Goal: Information Seeking & Learning: Learn about a topic

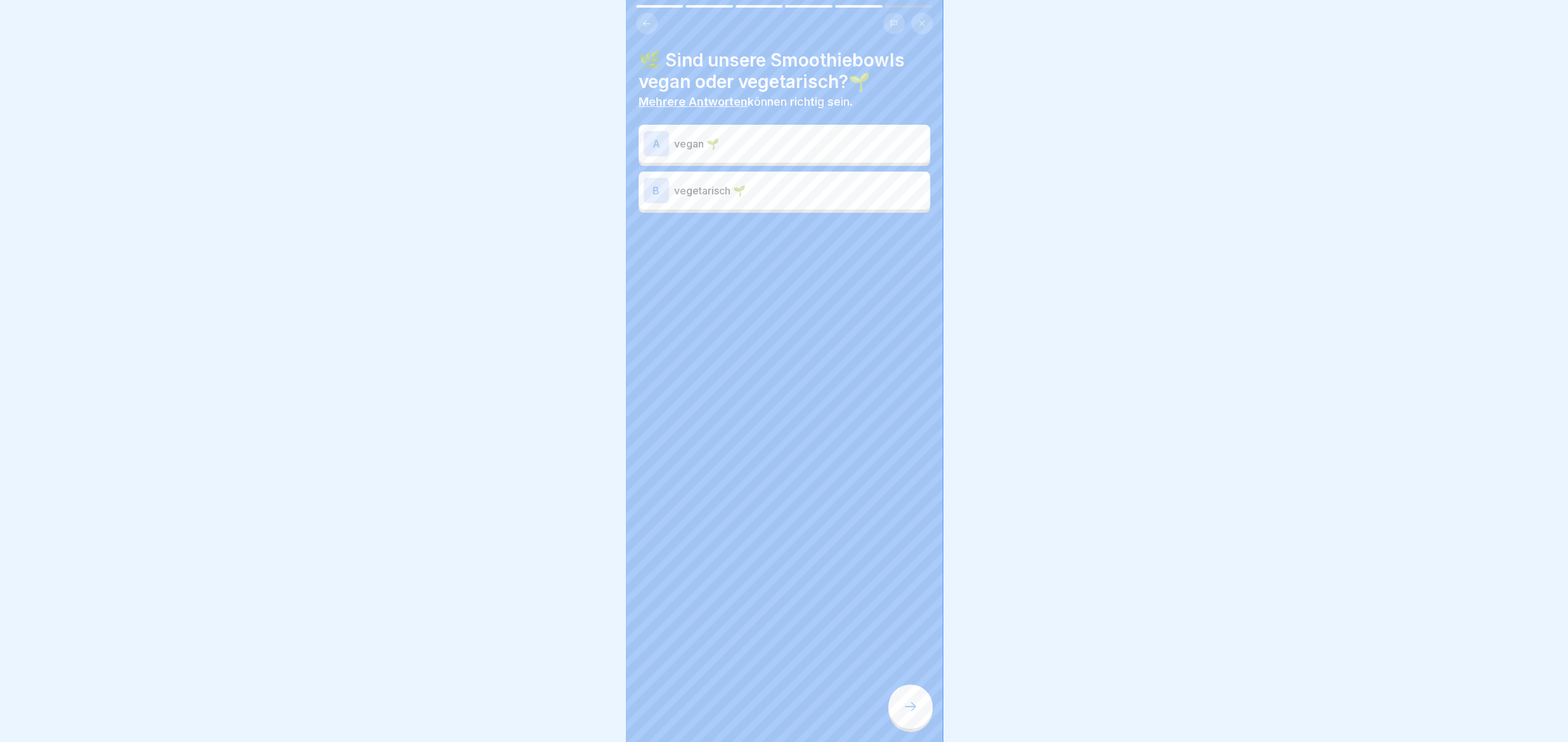
click at [925, 704] on div at bounding box center [911, 707] width 44 height 44
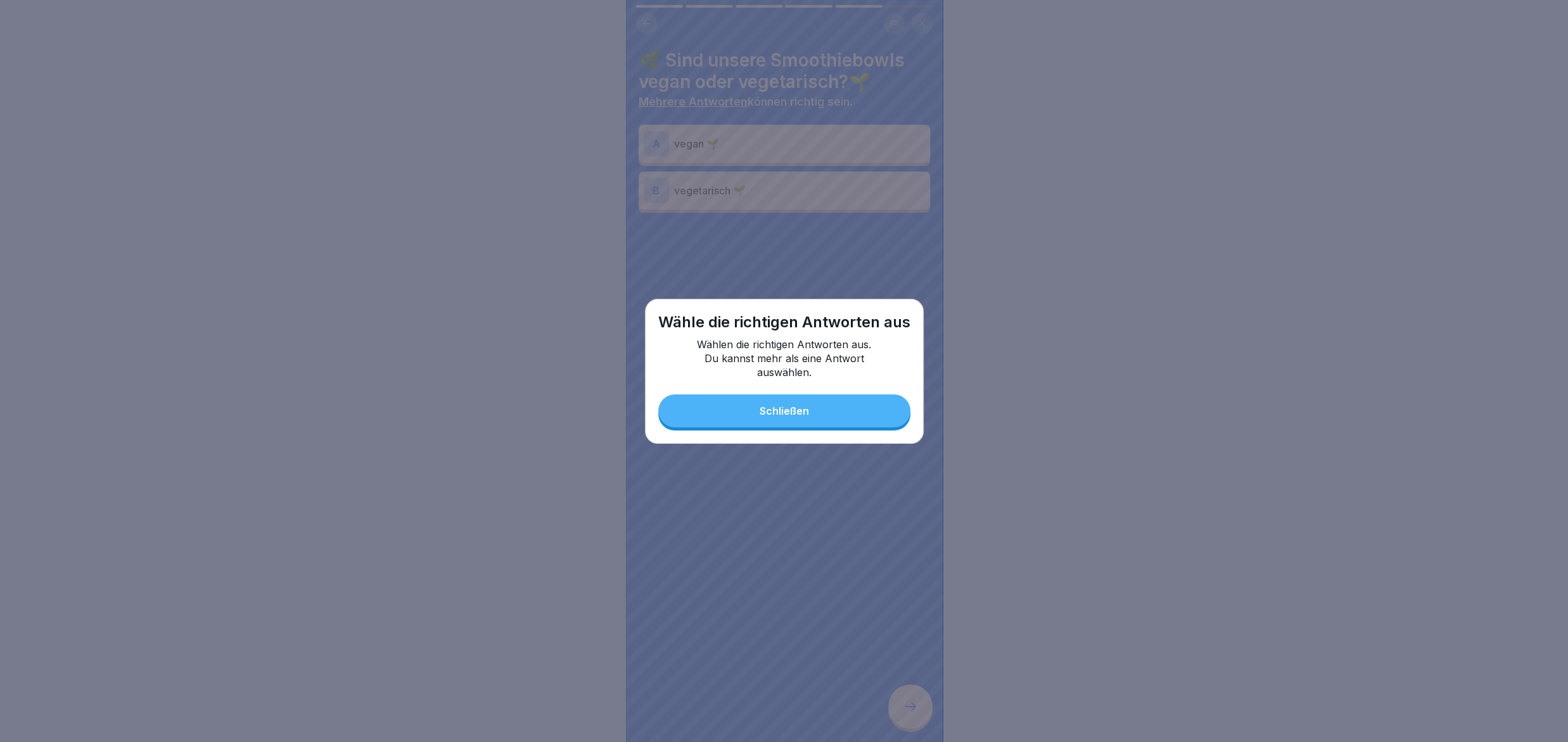
click at [813, 417] on button "Schließen" at bounding box center [784, 411] width 252 height 33
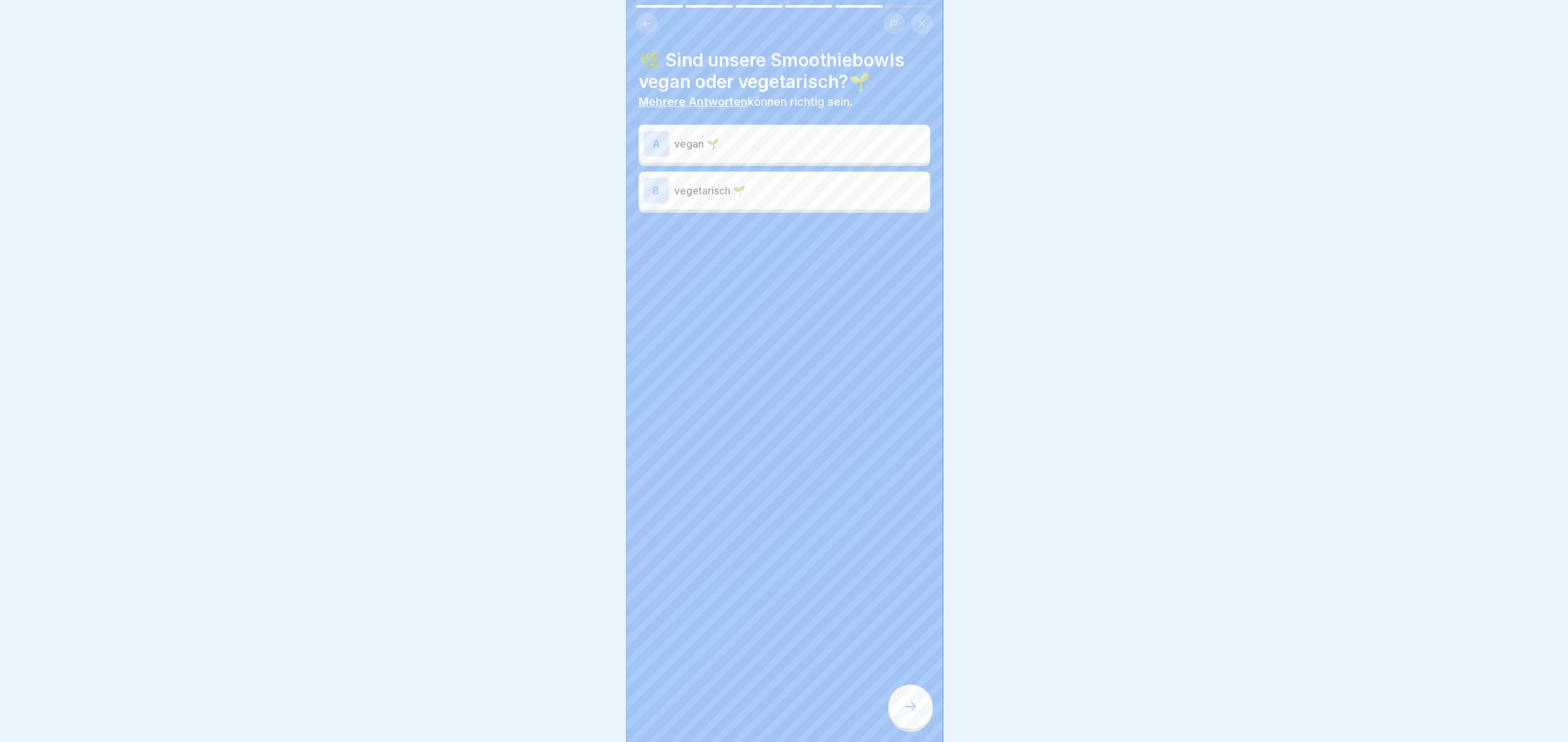
click at [783, 134] on div "A vegan 🌱" at bounding box center [784, 143] width 281 height 25
click at [900, 711] on div at bounding box center [911, 707] width 44 height 44
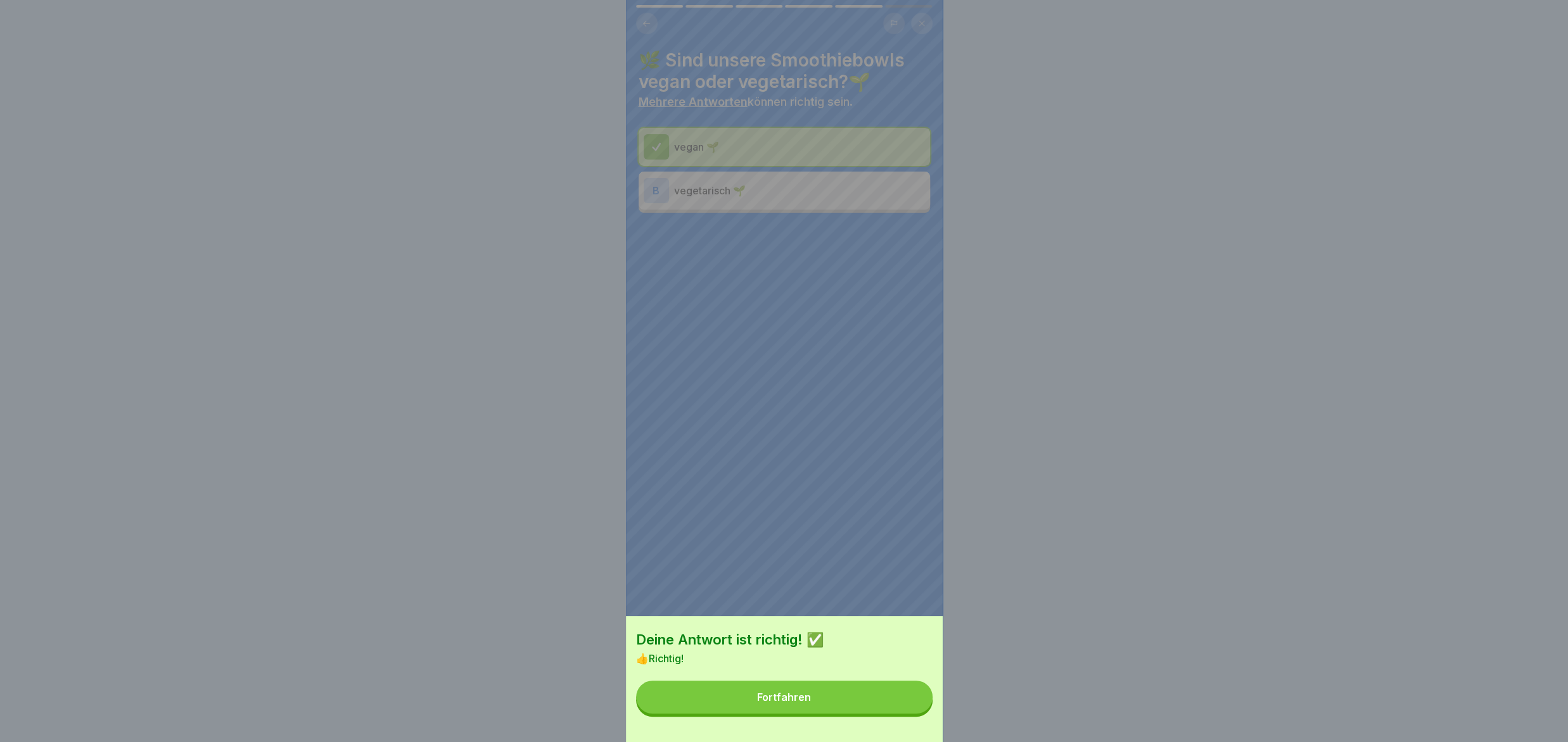
click at [900, 711] on button "Fortfahren" at bounding box center [784, 697] width 296 height 33
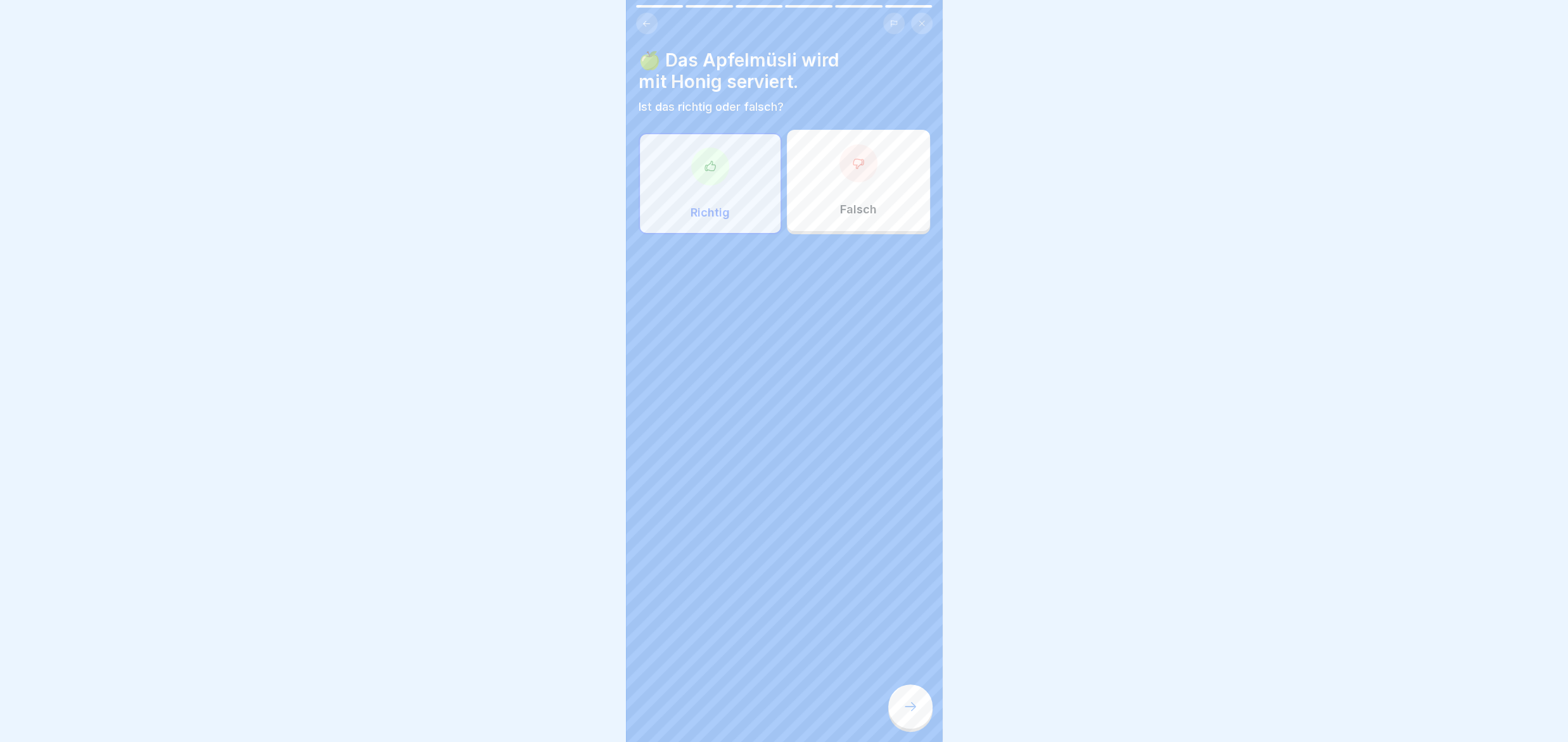
click at [900, 711] on div at bounding box center [911, 707] width 44 height 44
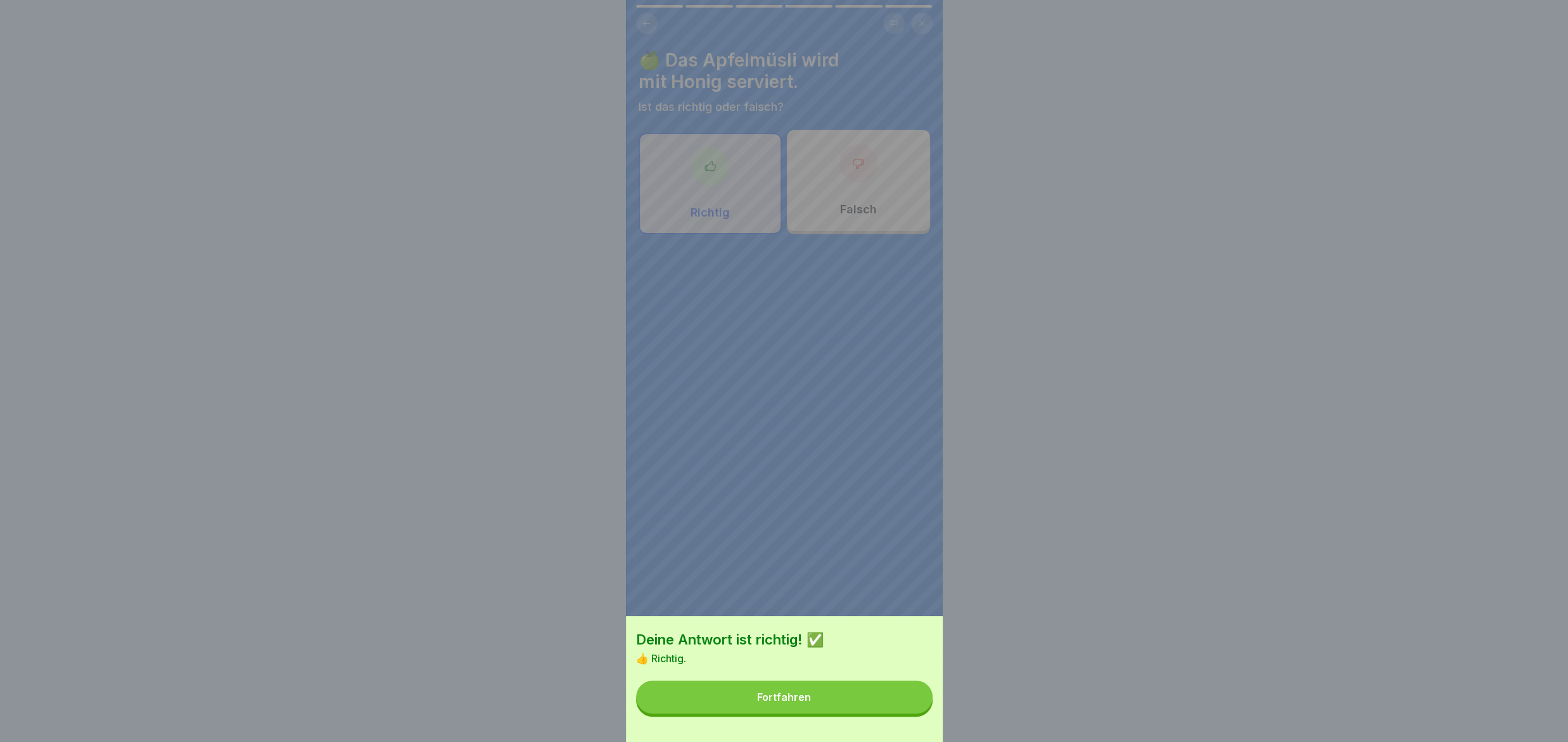
click at [900, 711] on button "Fortfahren" at bounding box center [784, 697] width 296 height 33
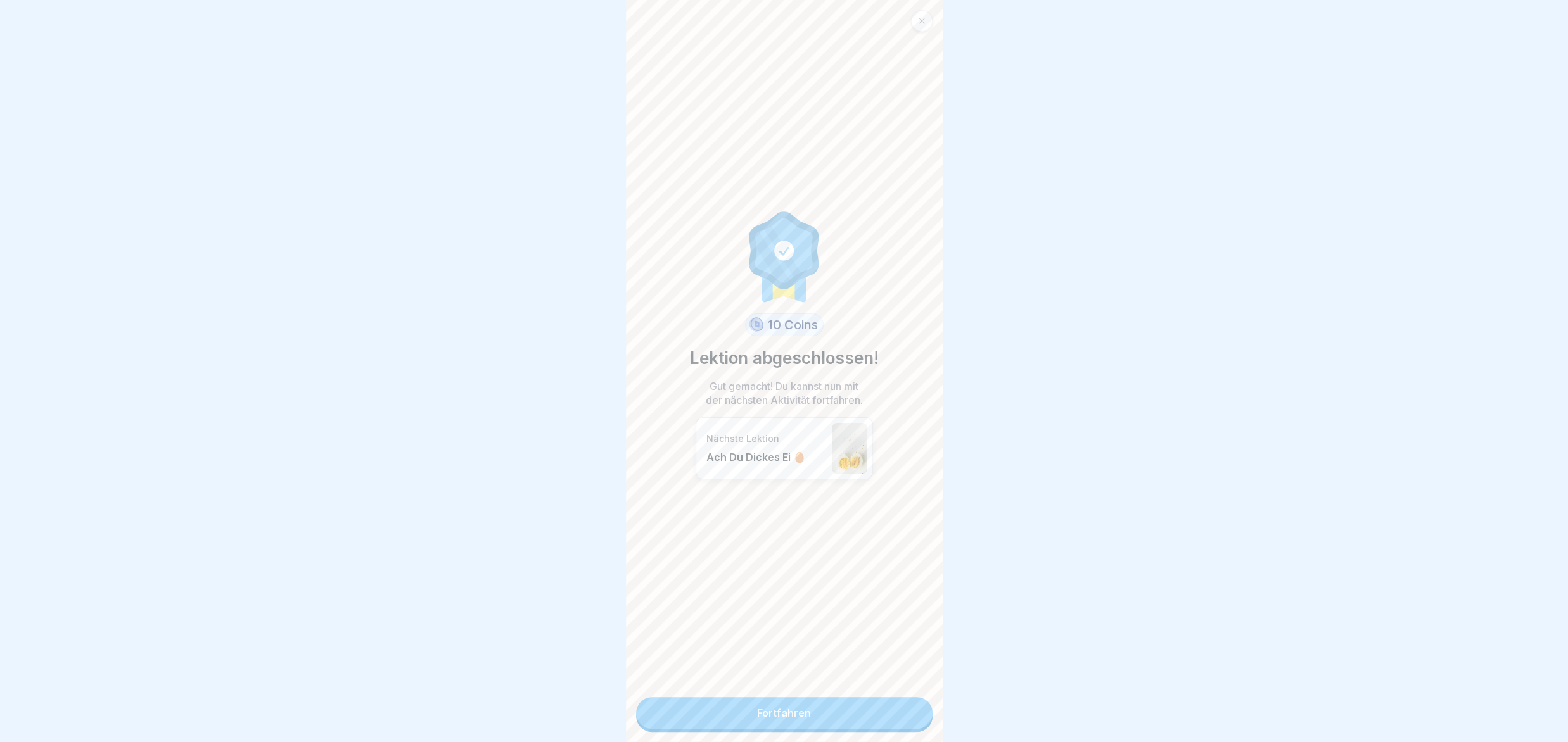
click at [900, 711] on link "Fortfahren" at bounding box center [784, 713] width 296 height 31
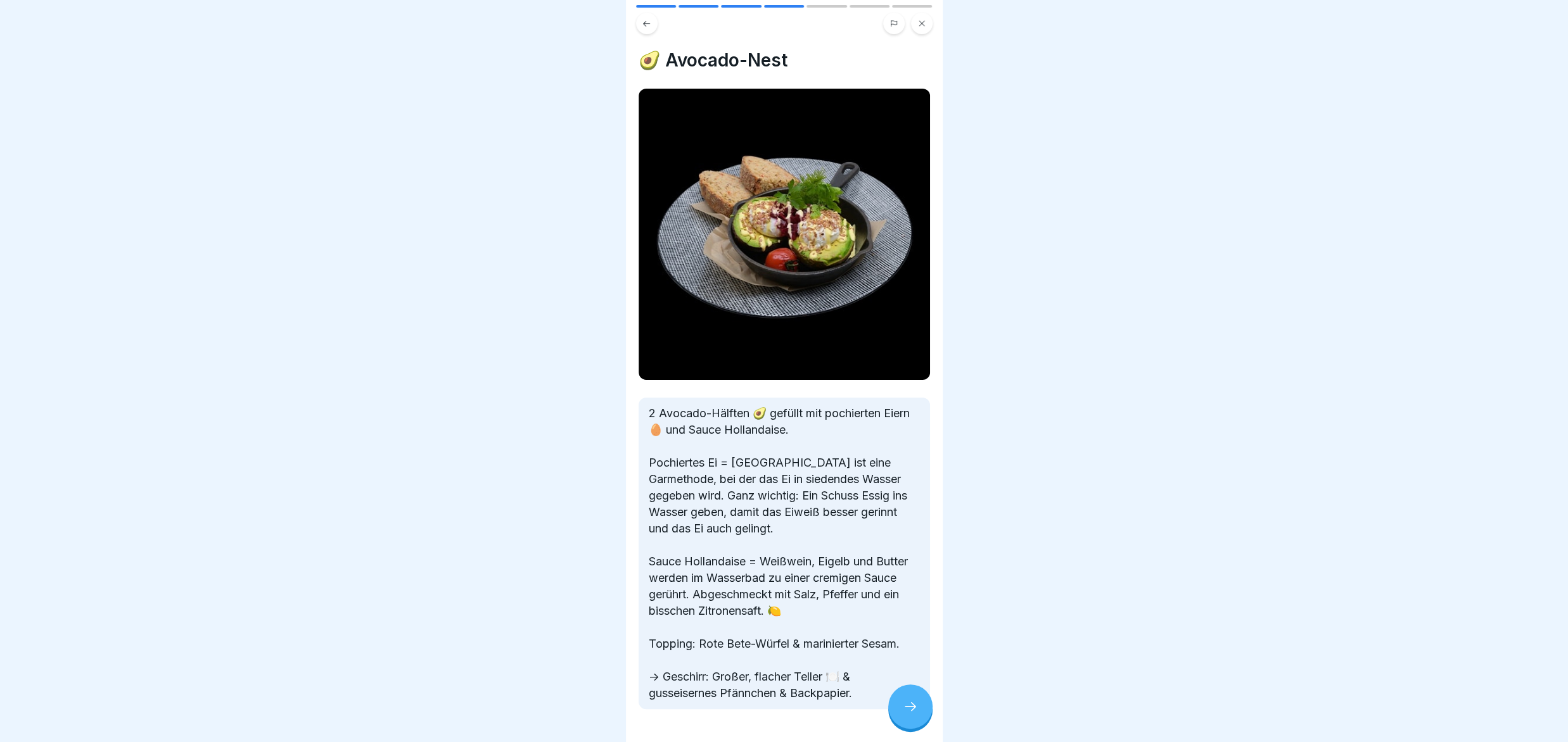
click at [900, 711] on div at bounding box center [911, 707] width 44 height 44
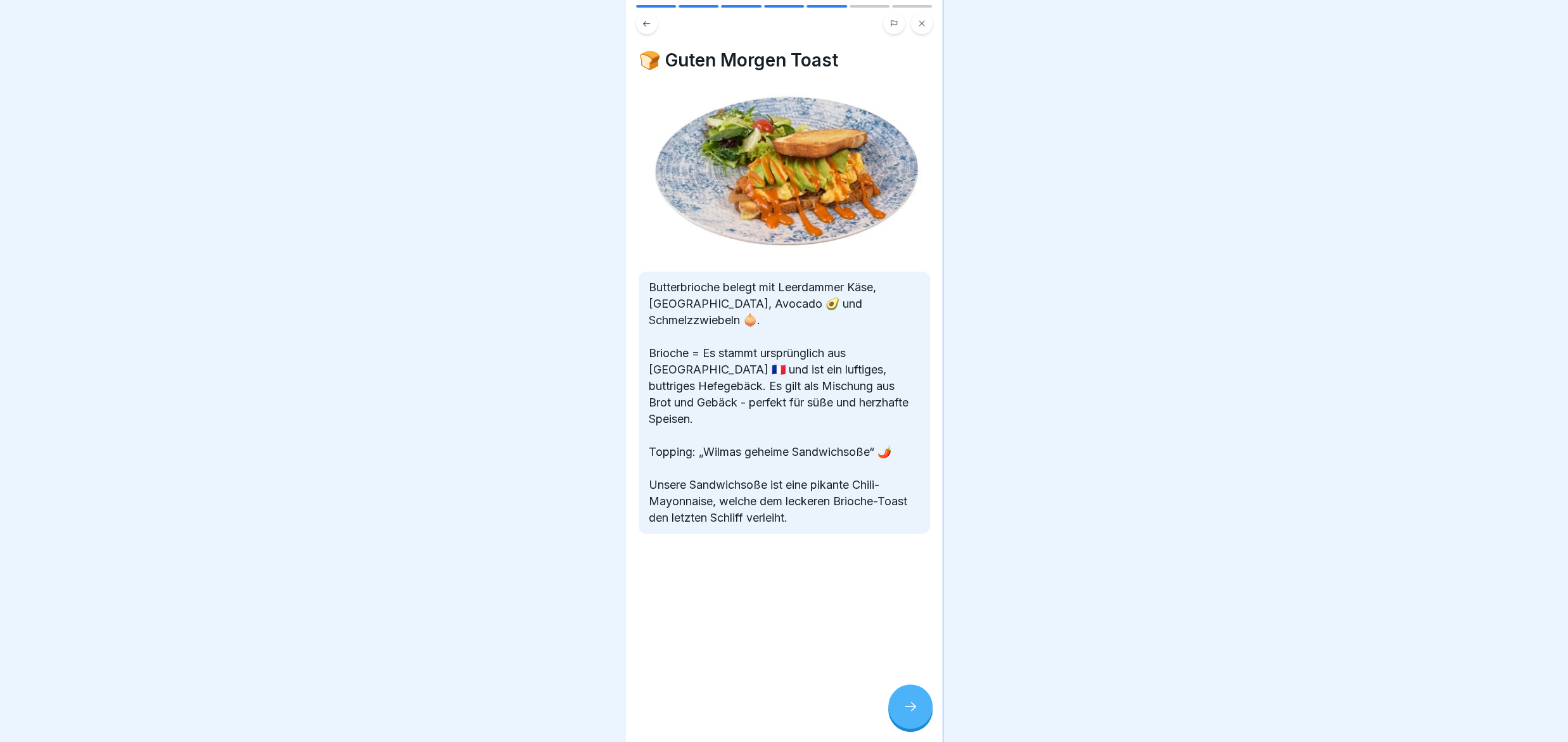
click at [900, 711] on div at bounding box center [911, 707] width 44 height 44
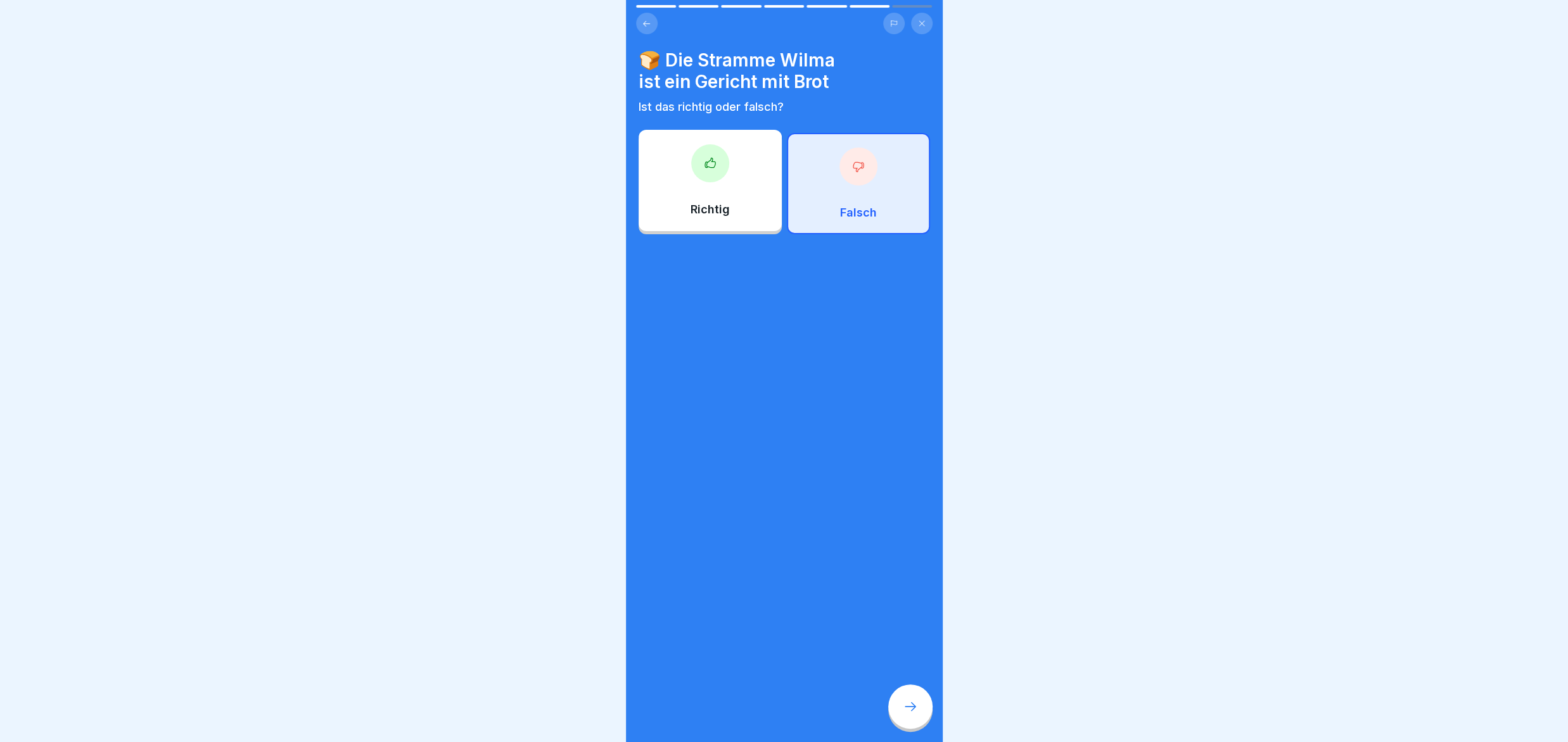
click at [900, 711] on div at bounding box center [911, 707] width 44 height 44
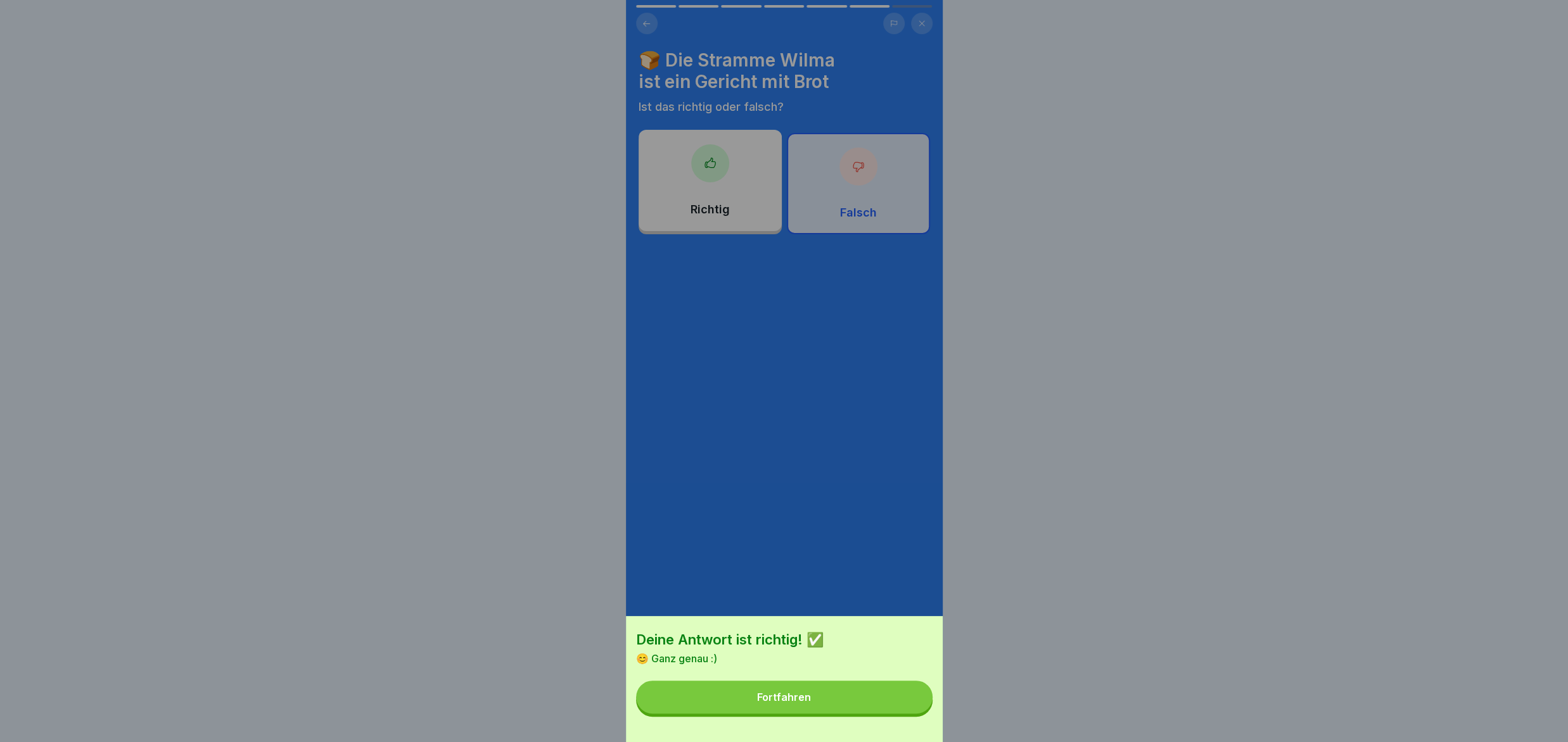
click at [900, 711] on button "Fortfahren" at bounding box center [784, 697] width 296 height 33
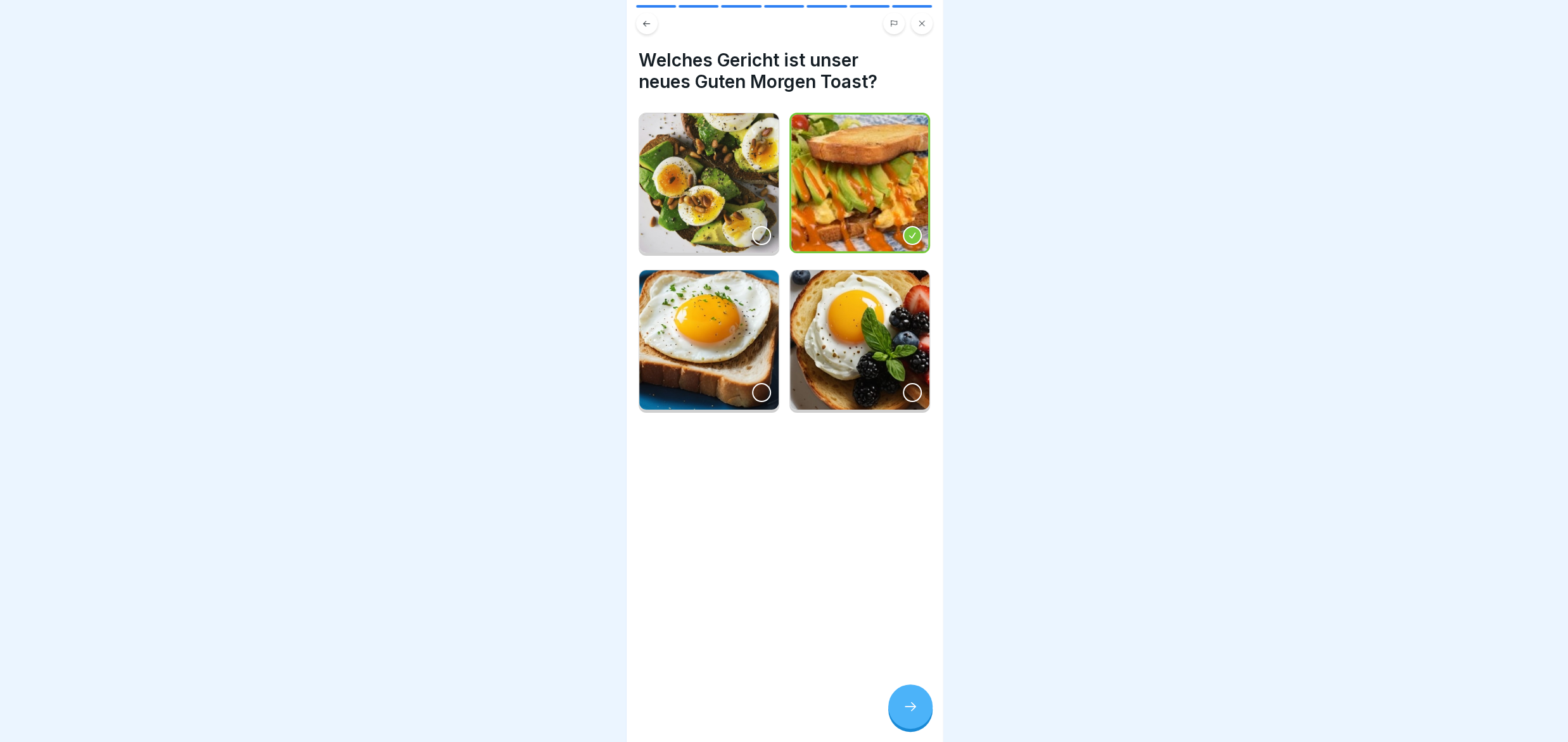
click at [900, 711] on div at bounding box center [911, 707] width 44 height 44
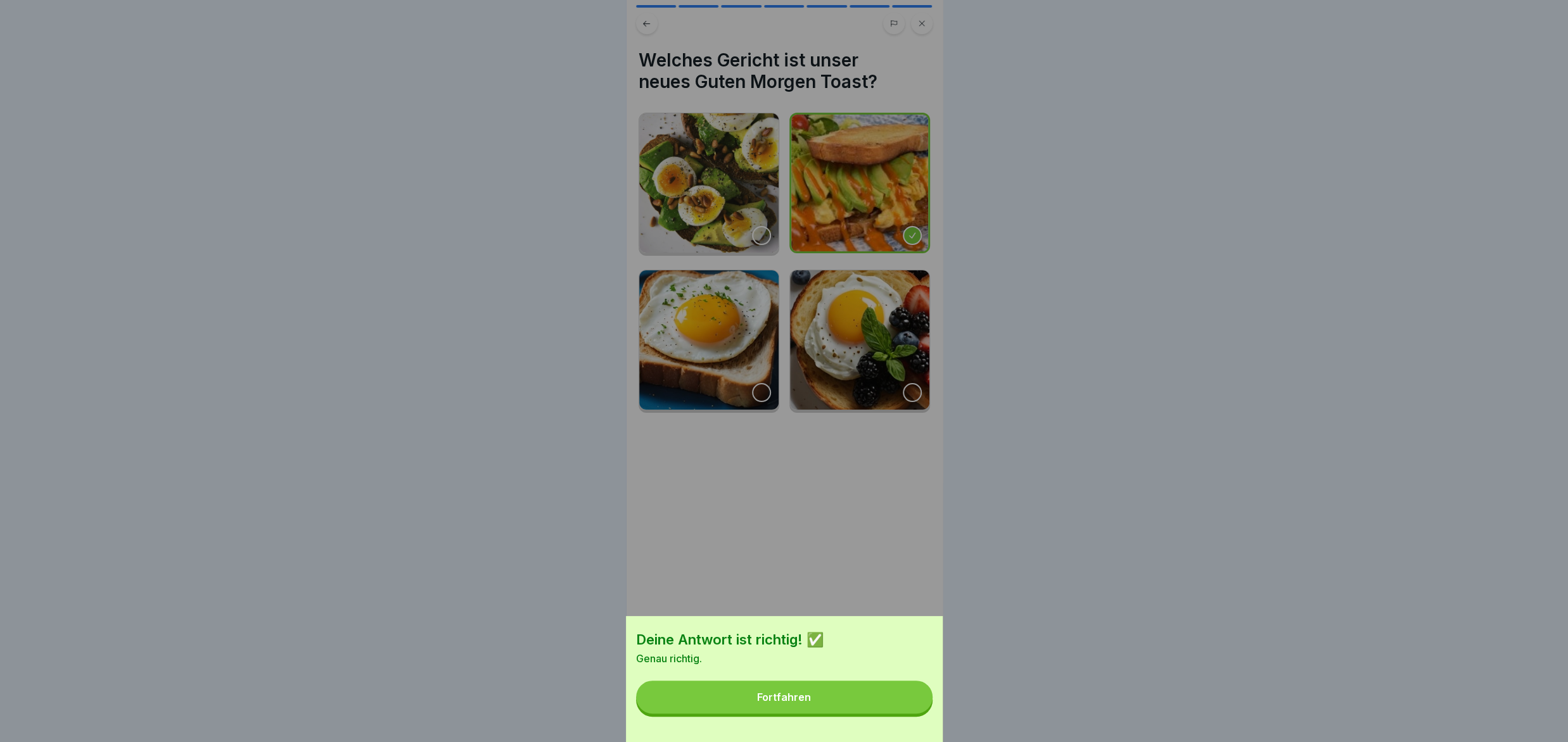
click at [900, 711] on button "Fortfahren" at bounding box center [784, 697] width 296 height 33
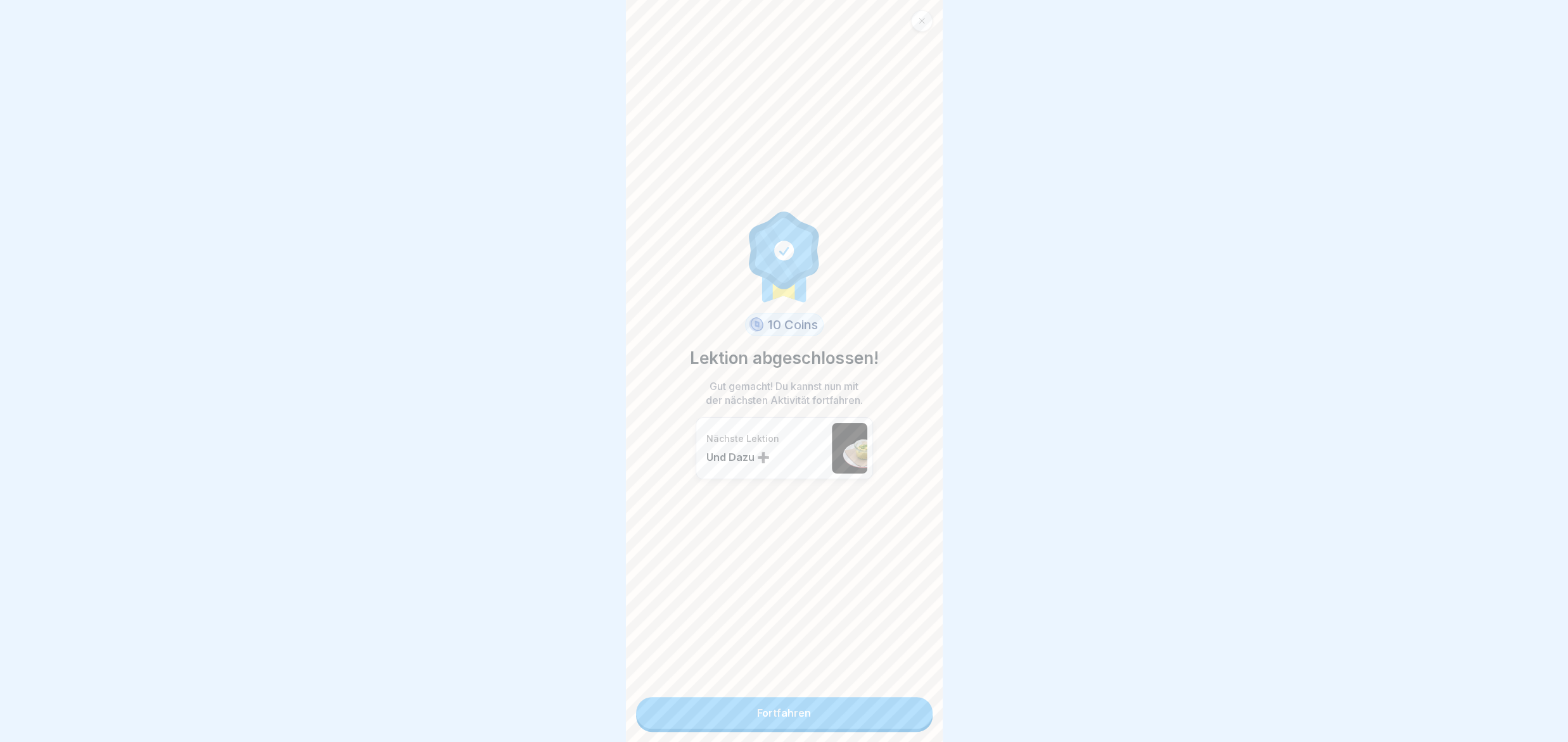
click at [900, 711] on link "Fortfahren" at bounding box center [784, 713] width 296 height 31
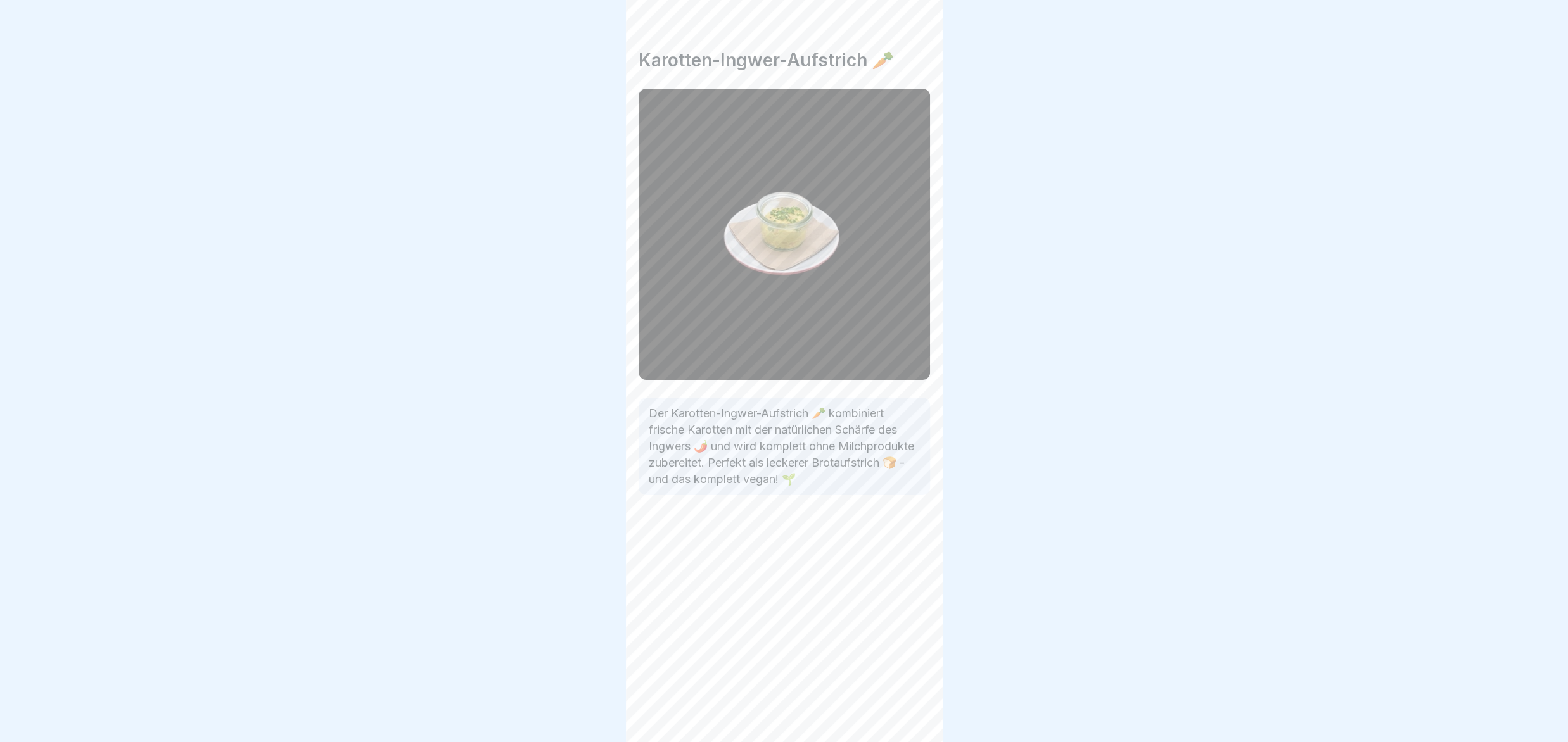
click at [900, 711] on div "Key Facts Speisen WINTER [PERSON_NAME] 🥗 12 Schritte Deutsch Und Dazu ➕ Alles r…" at bounding box center [784, 371] width 316 height 742
click at [900, 711] on div at bounding box center [911, 707] width 44 height 44
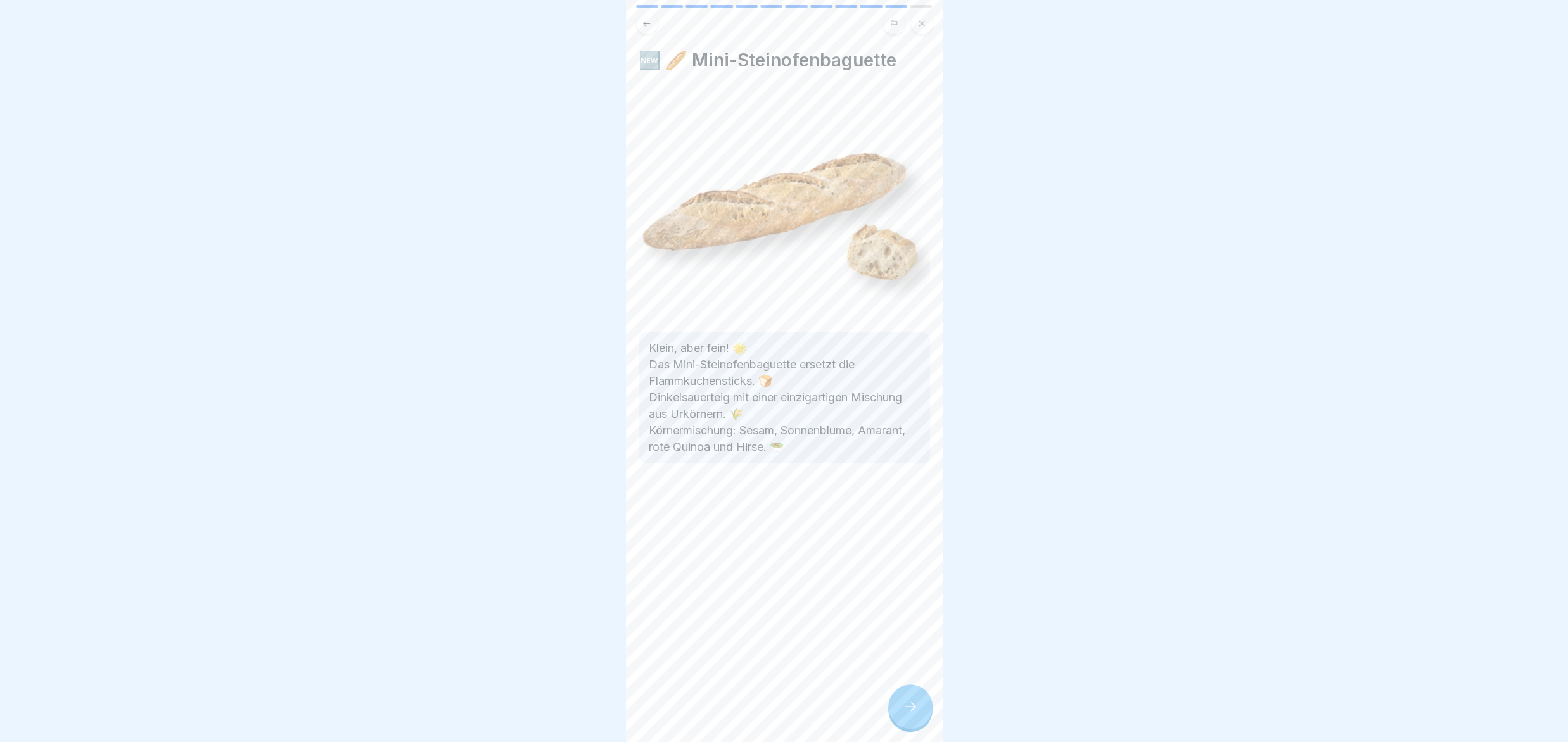
click at [900, 711] on div at bounding box center [911, 707] width 44 height 44
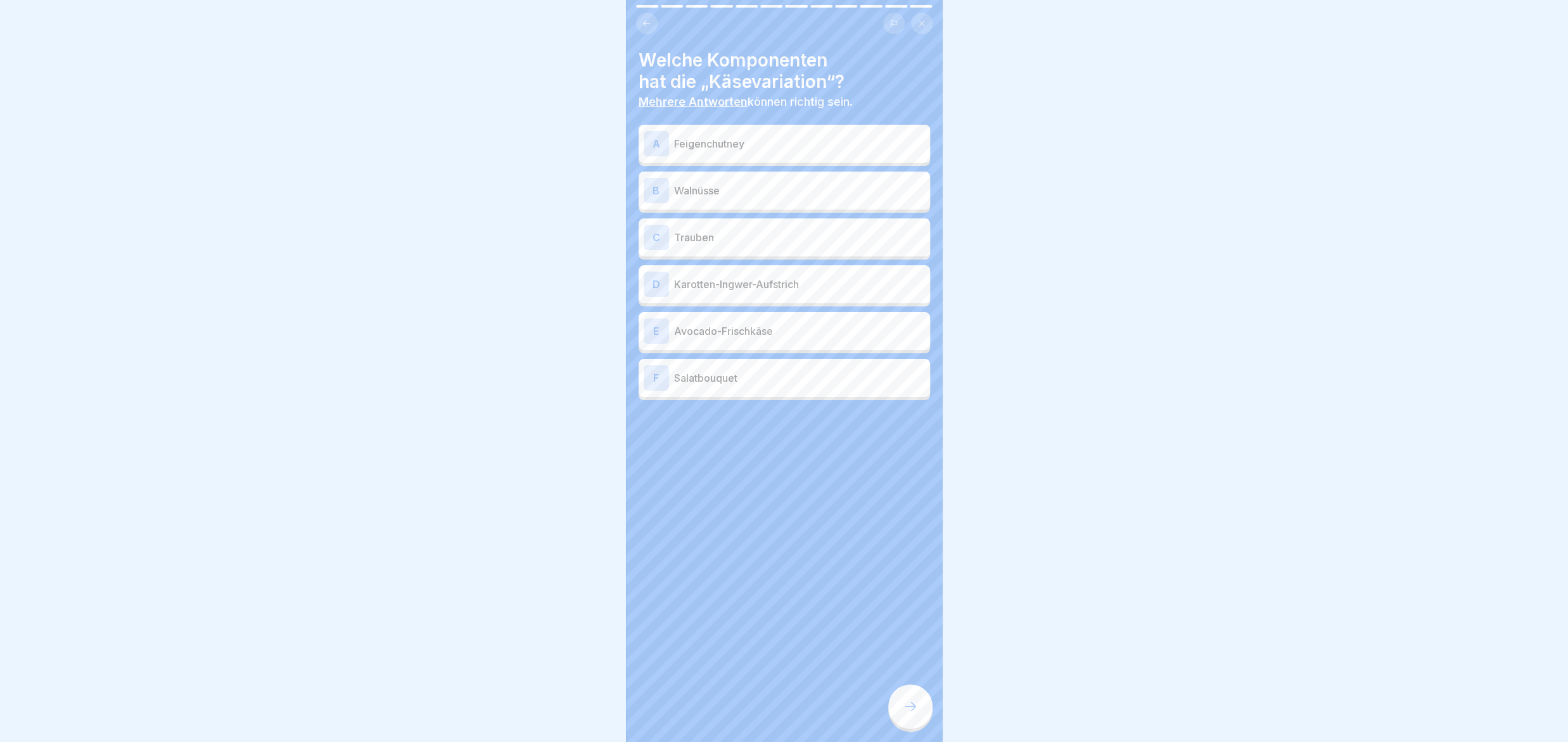
click at [900, 711] on div at bounding box center [911, 707] width 44 height 44
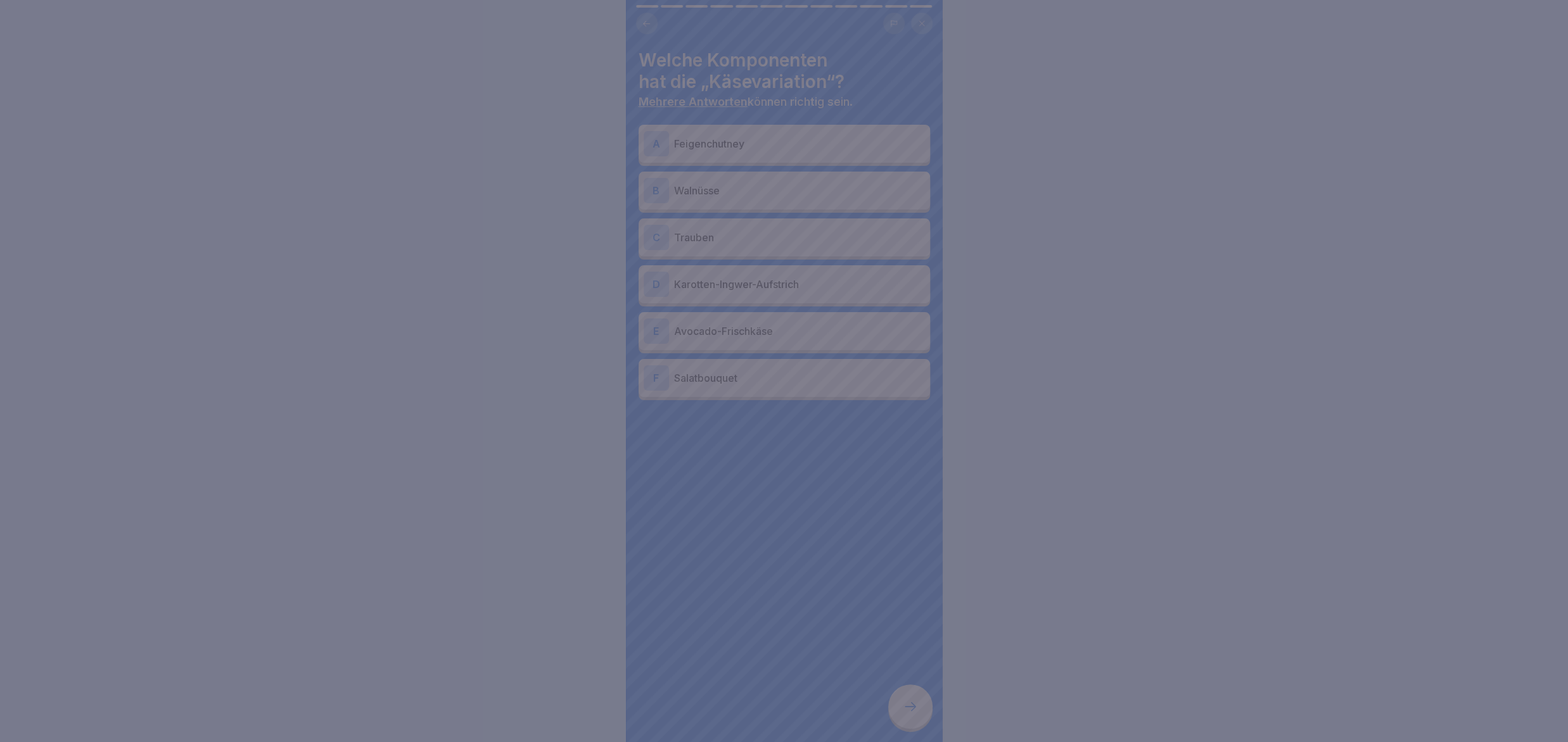
click at [900, 711] on div at bounding box center [784, 371] width 1568 height 742
